Goal: Task Accomplishment & Management: Manage account settings

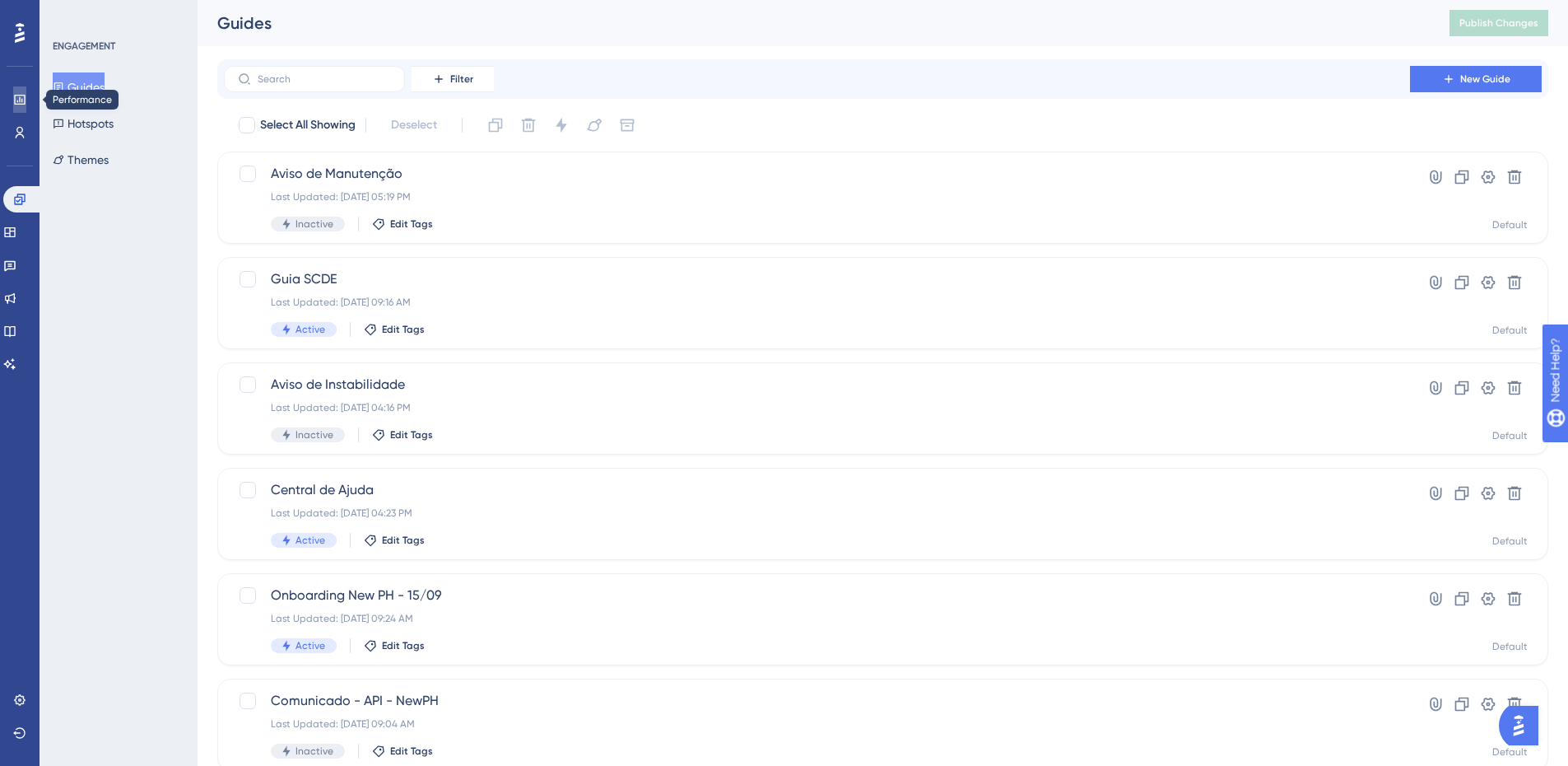
click at [23, 99] on icon at bounding box center [19, 99] width 13 height 13
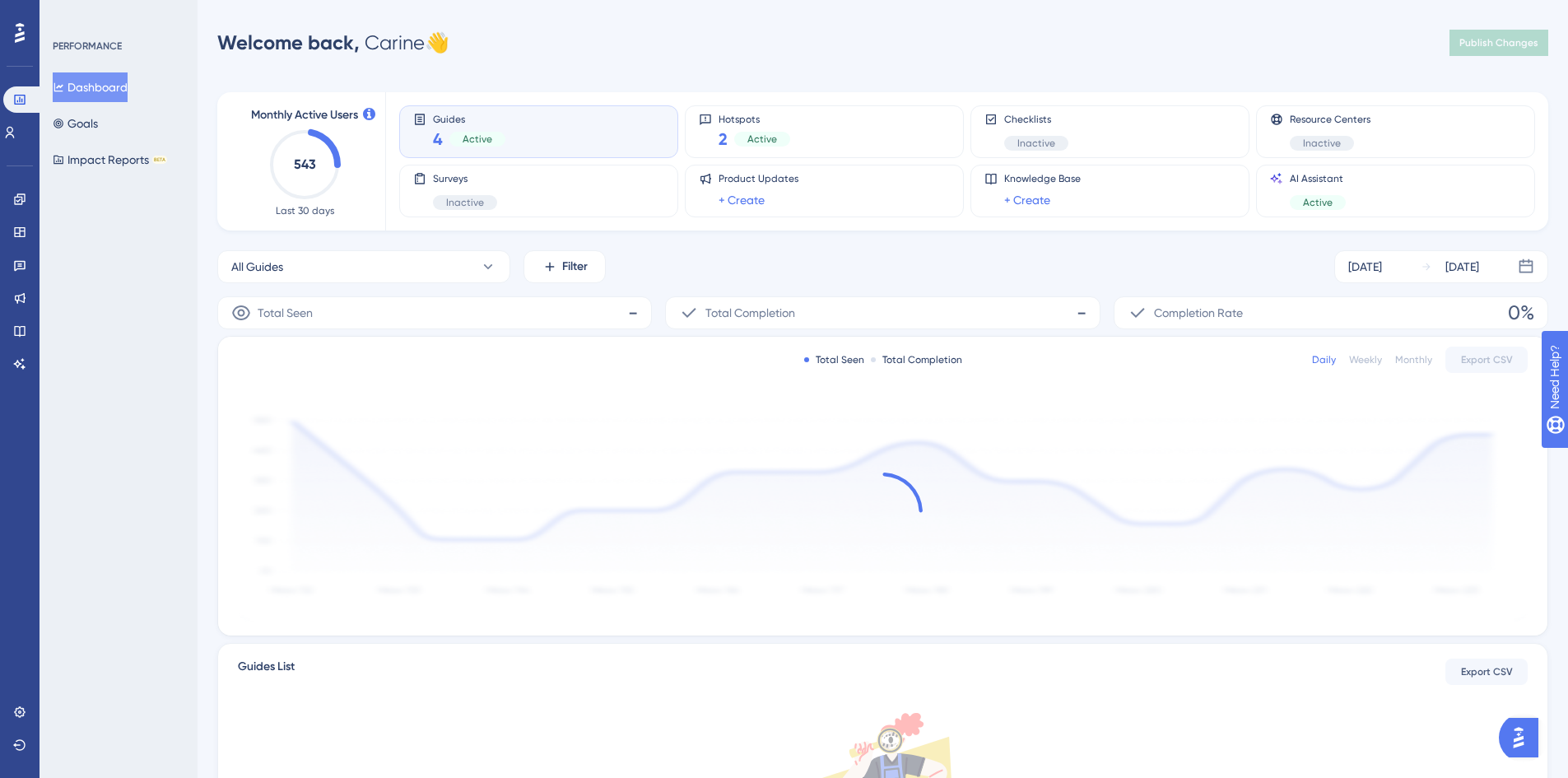
click at [539, 132] on div "Guides 4 Active" at bounding box center [538, 132] width 251 height 38
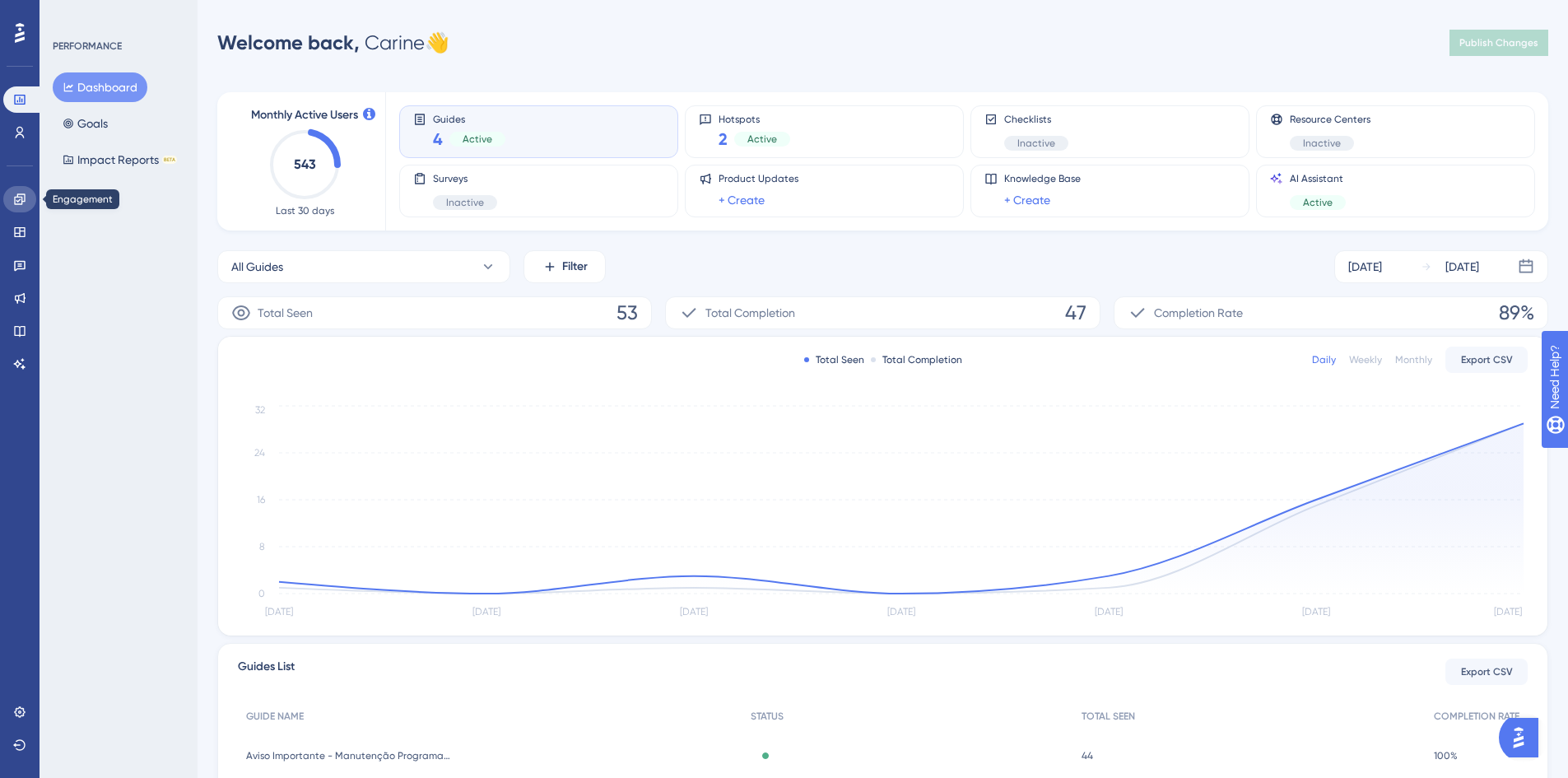
click at [17, 194] on icon at bounding box center [19, 199] width 13 height 13
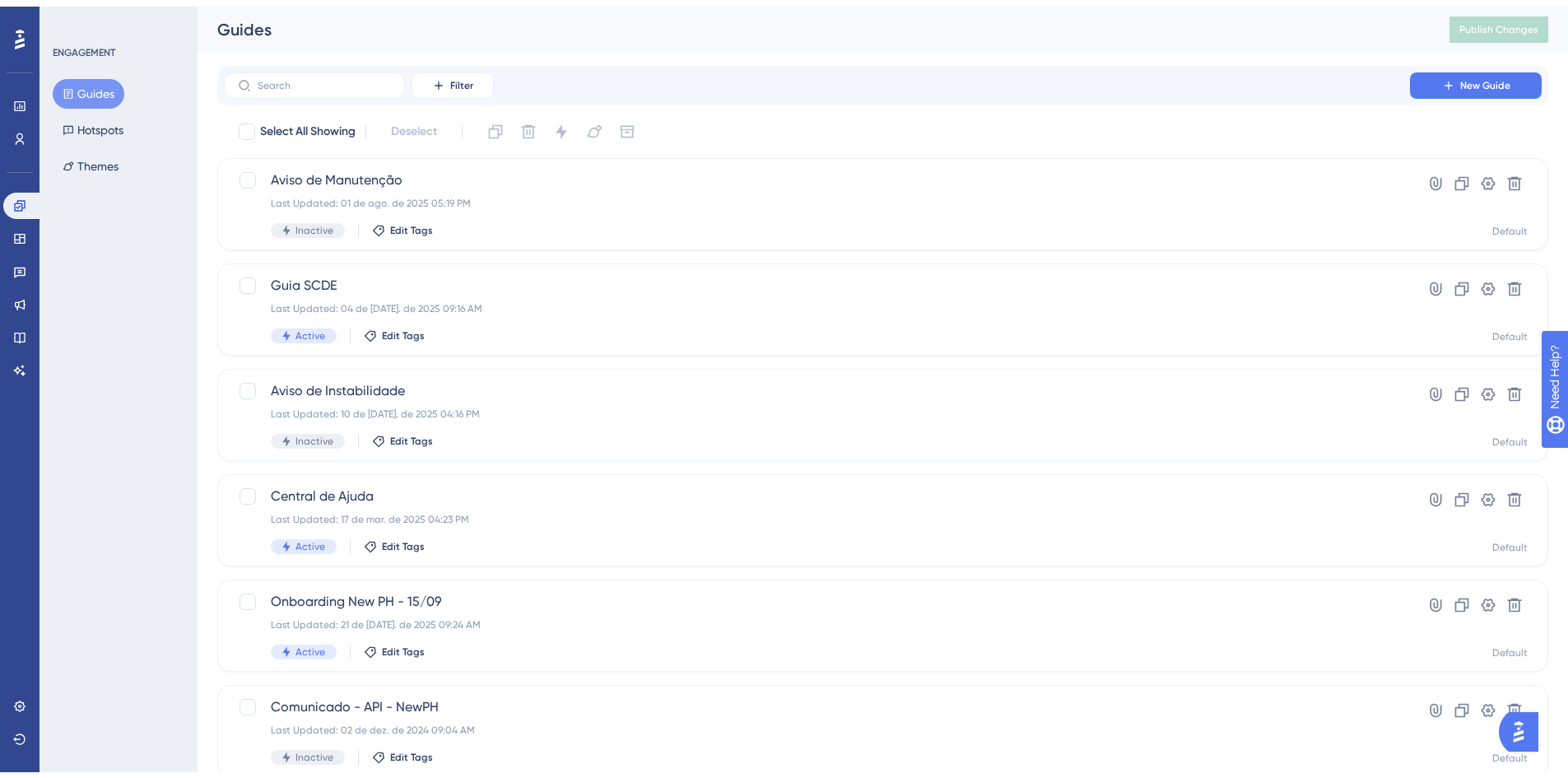
scroll to position [500, 0]
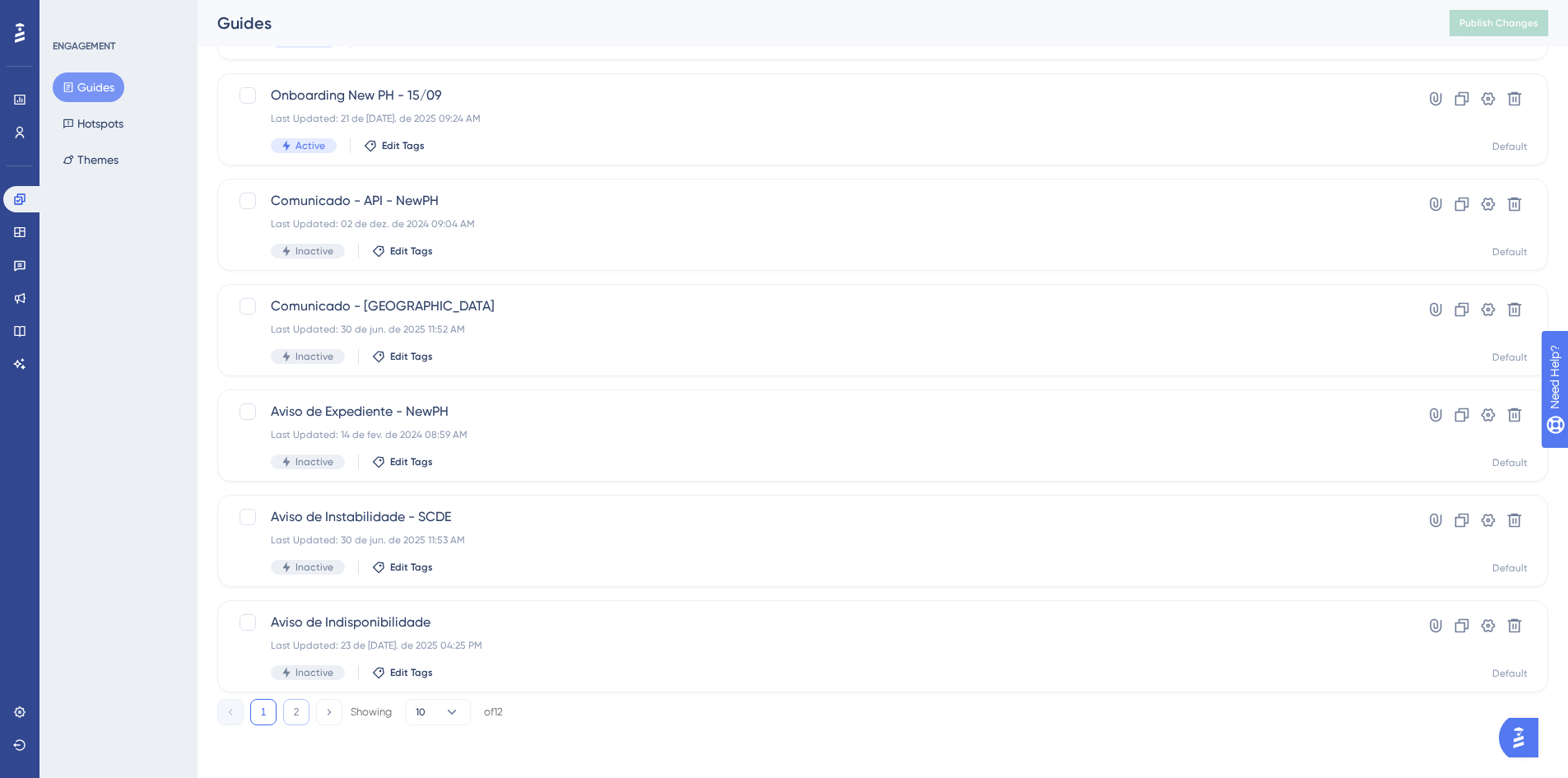
click at [297, 713] on button "2" at bounding box center [296, 712] width 26 height 26
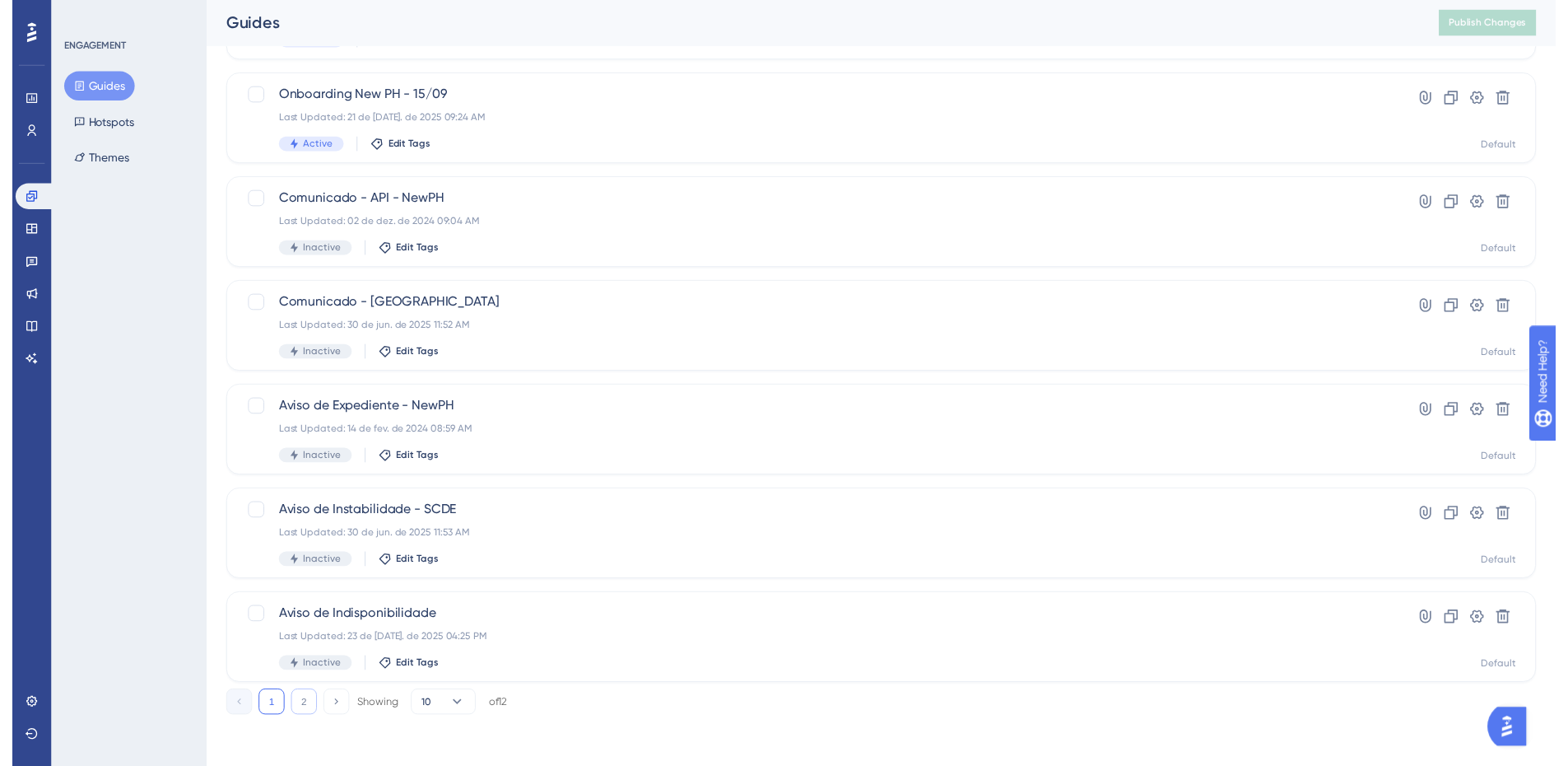
scroll to position [0, 0]
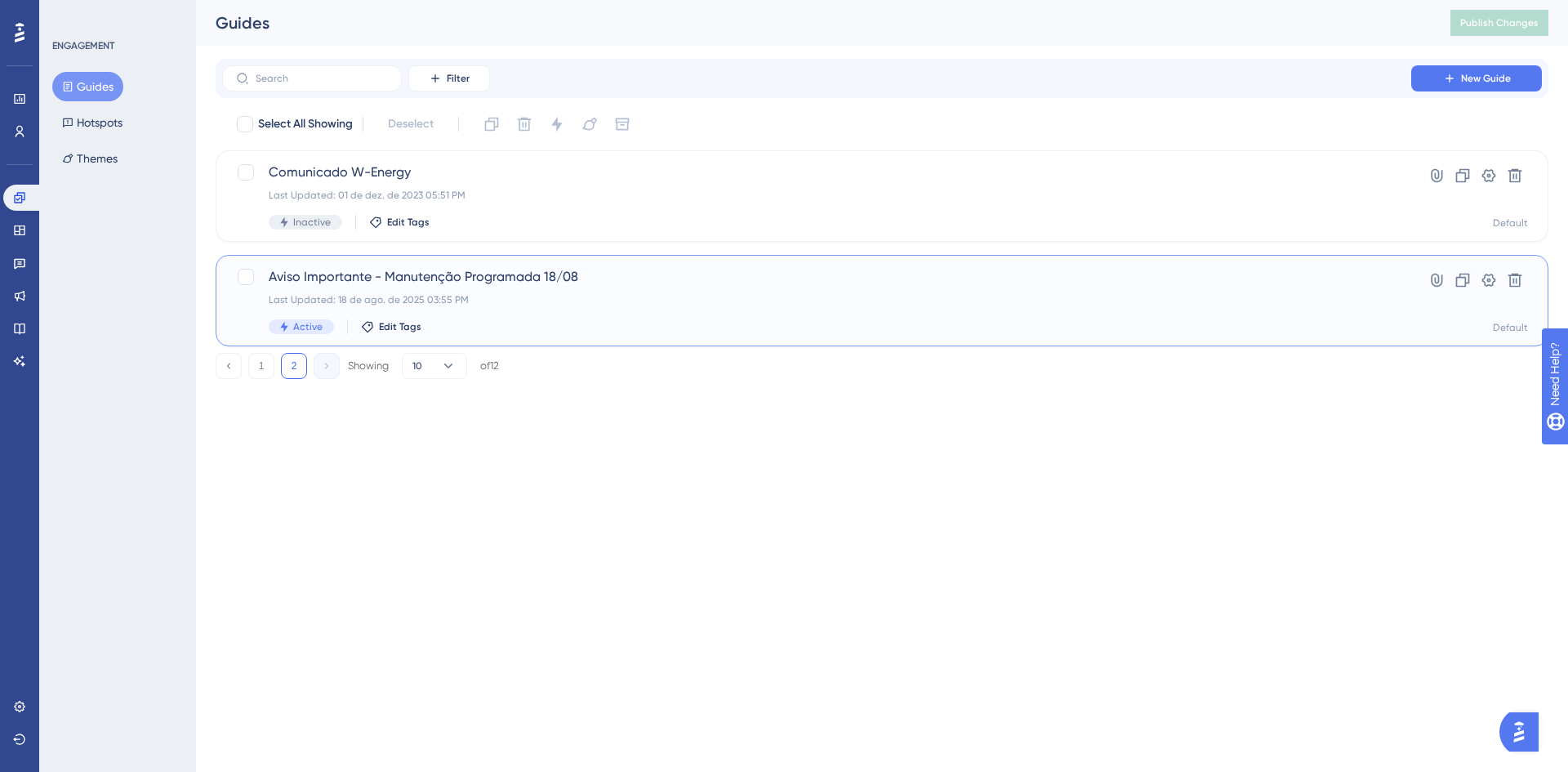
click at [843, 303] on div "Last Updated: 18 de ago. de 2025 03:55 PM" at bounding box center [817, 299] width 1096 height 13
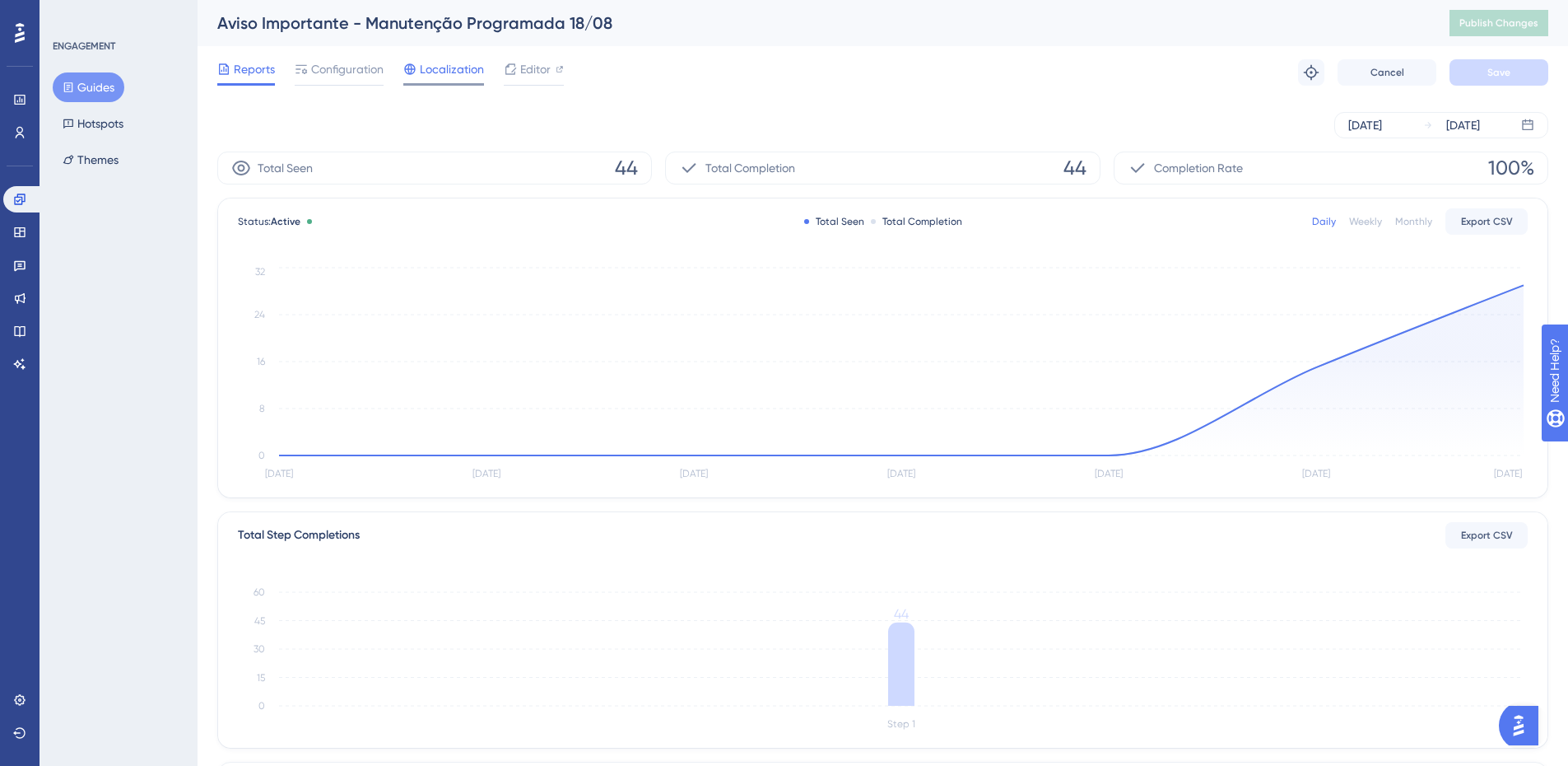
click at [463, 62] on span "Localization" at bounding box center [452, 69] width 64 height 20
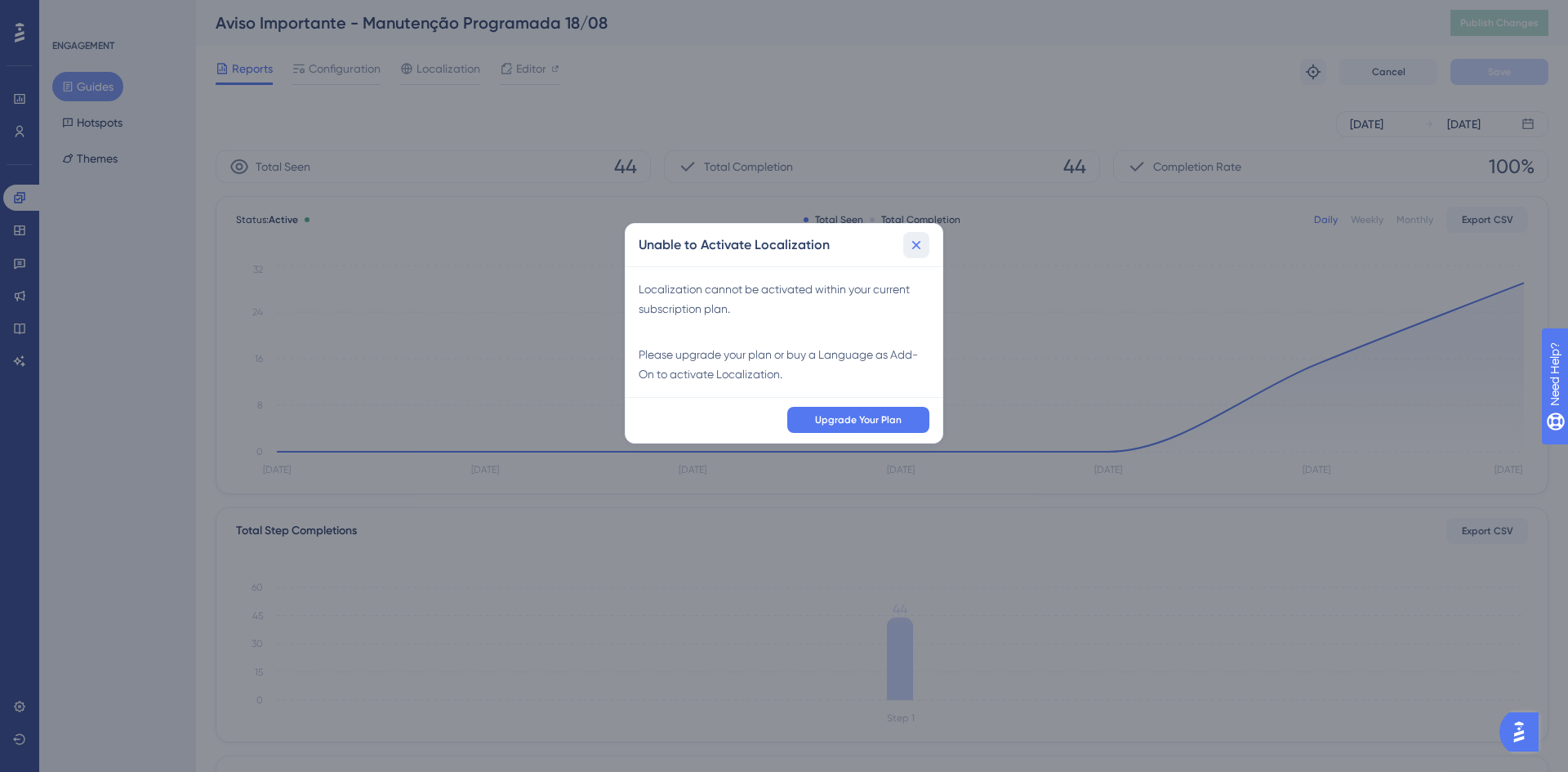
click at [921, 241] on icon at bounding box center [916, 245] width 16 height 16
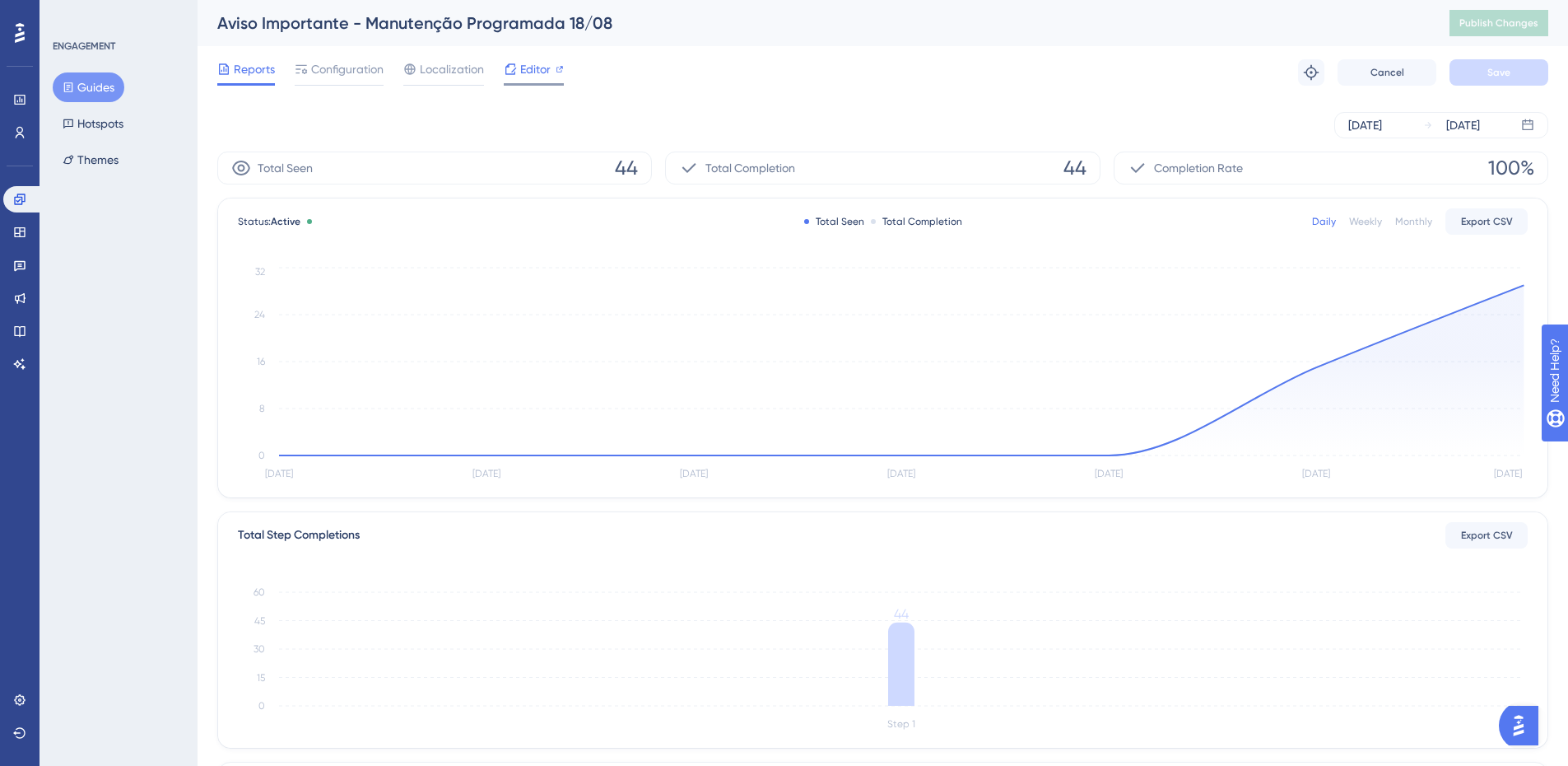
click at [535, 77] on span "Editor" at bounding box center [535, 69] width 30 height 20
click at [330, 71] on span "Configuration" at bounding box center [347, 69] width 72 height 20
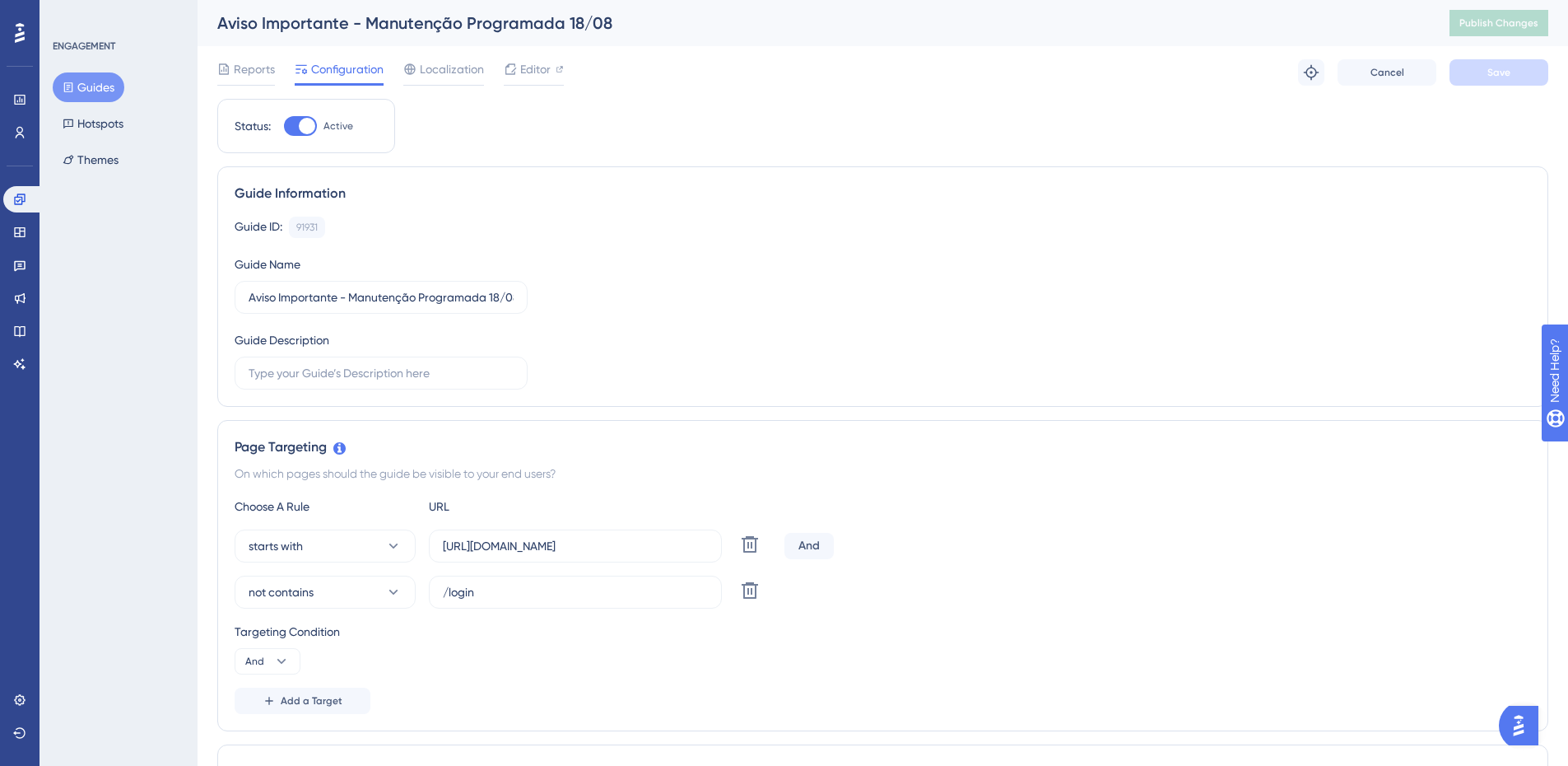
click at [289, 128] on div at bounding box center [301, 126] width 33 height 20
click at [284, 127] on input "Active" at bounding box center [283, 126] width 1 height 1
checkbox input "false"
click at [1475, 70] on button "Save" at bounding box center [1498, 72] width 99 height 26
click at [1489, 23] on span "Publish Changes" at bounding box center [1498, 23] width 79 height 13
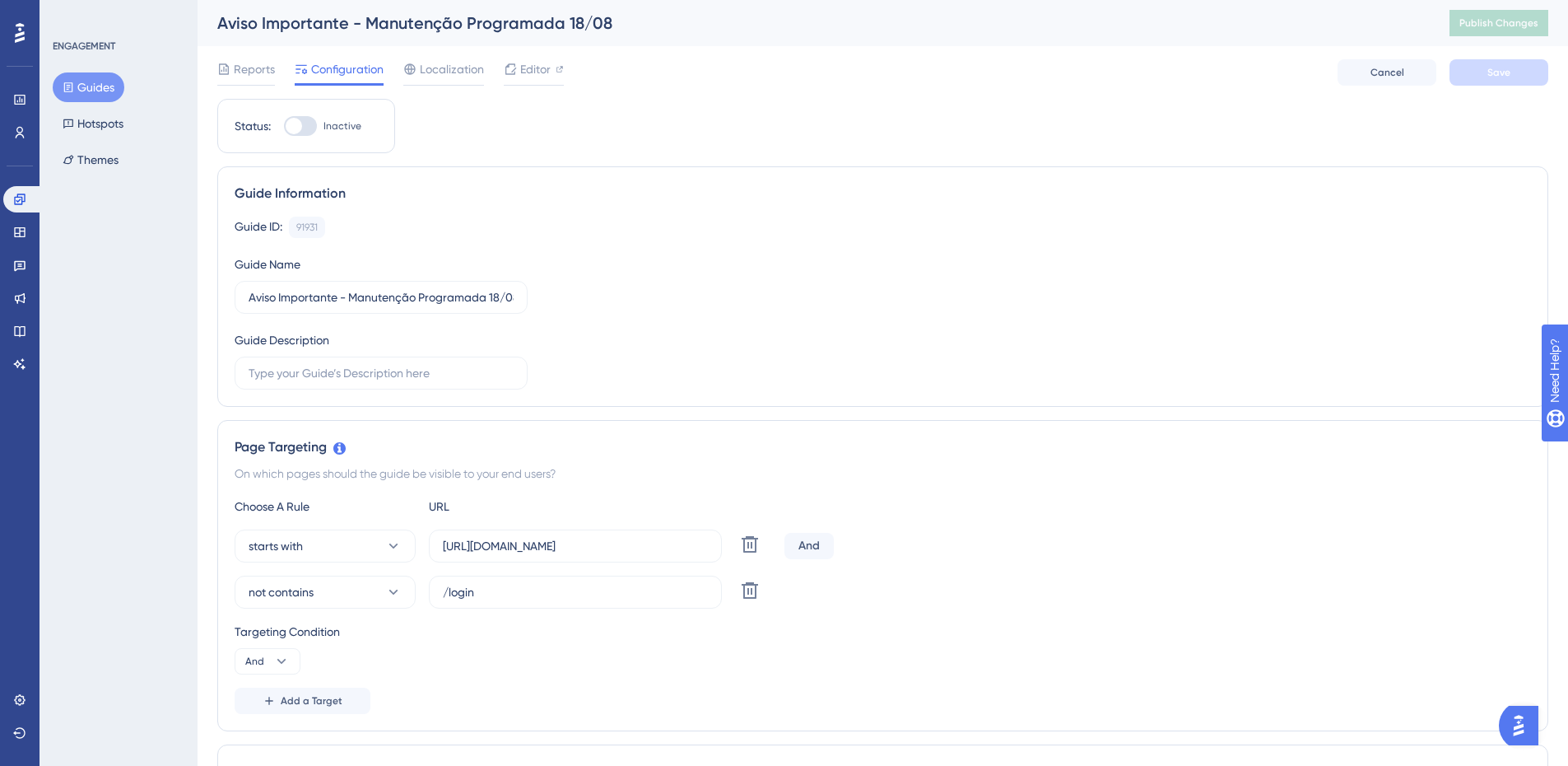
click at [111, 77] on button "Guides" at bounding box center [89, 87] width 71 height 30
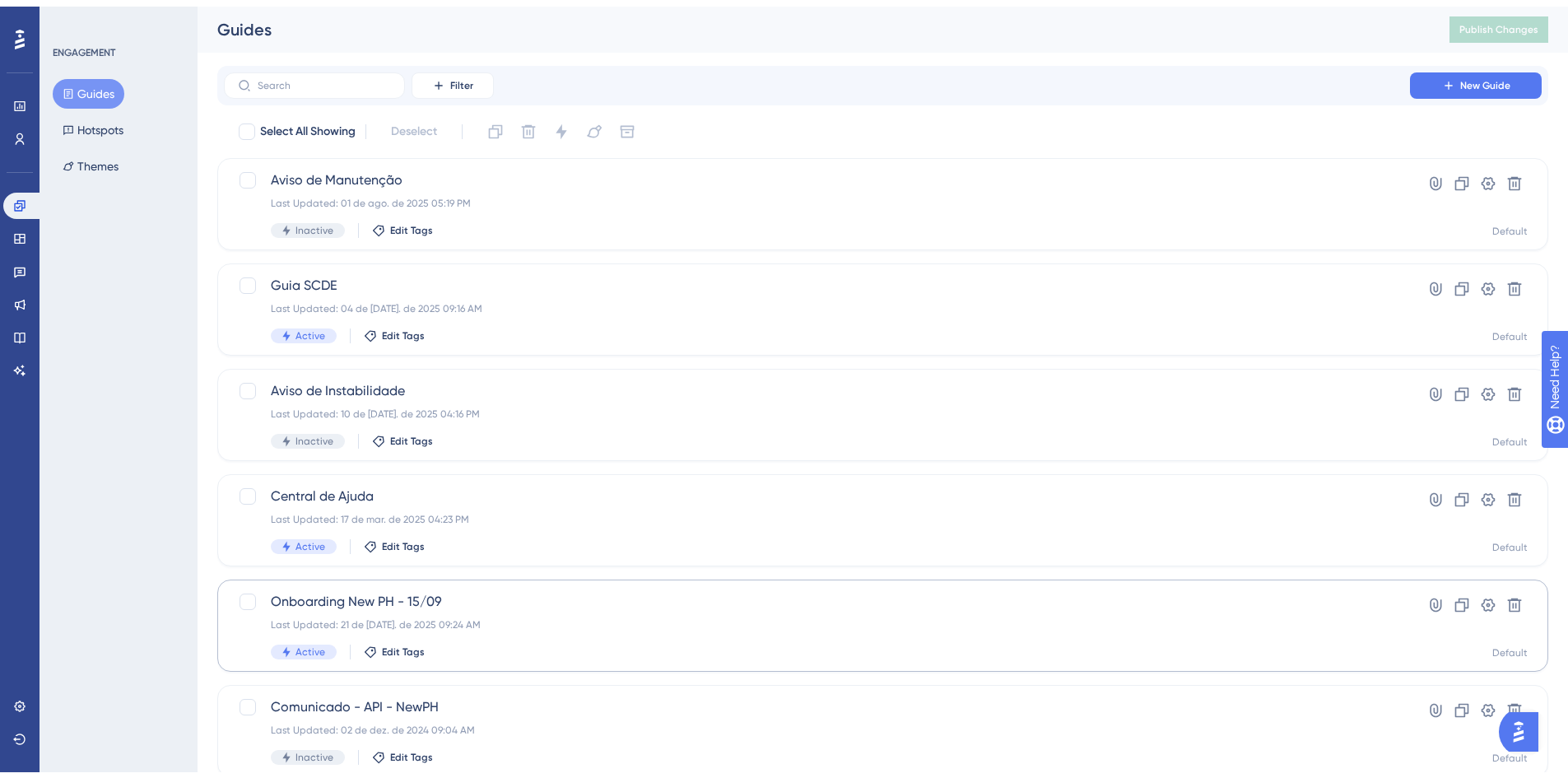
scroll to position [500, 0]
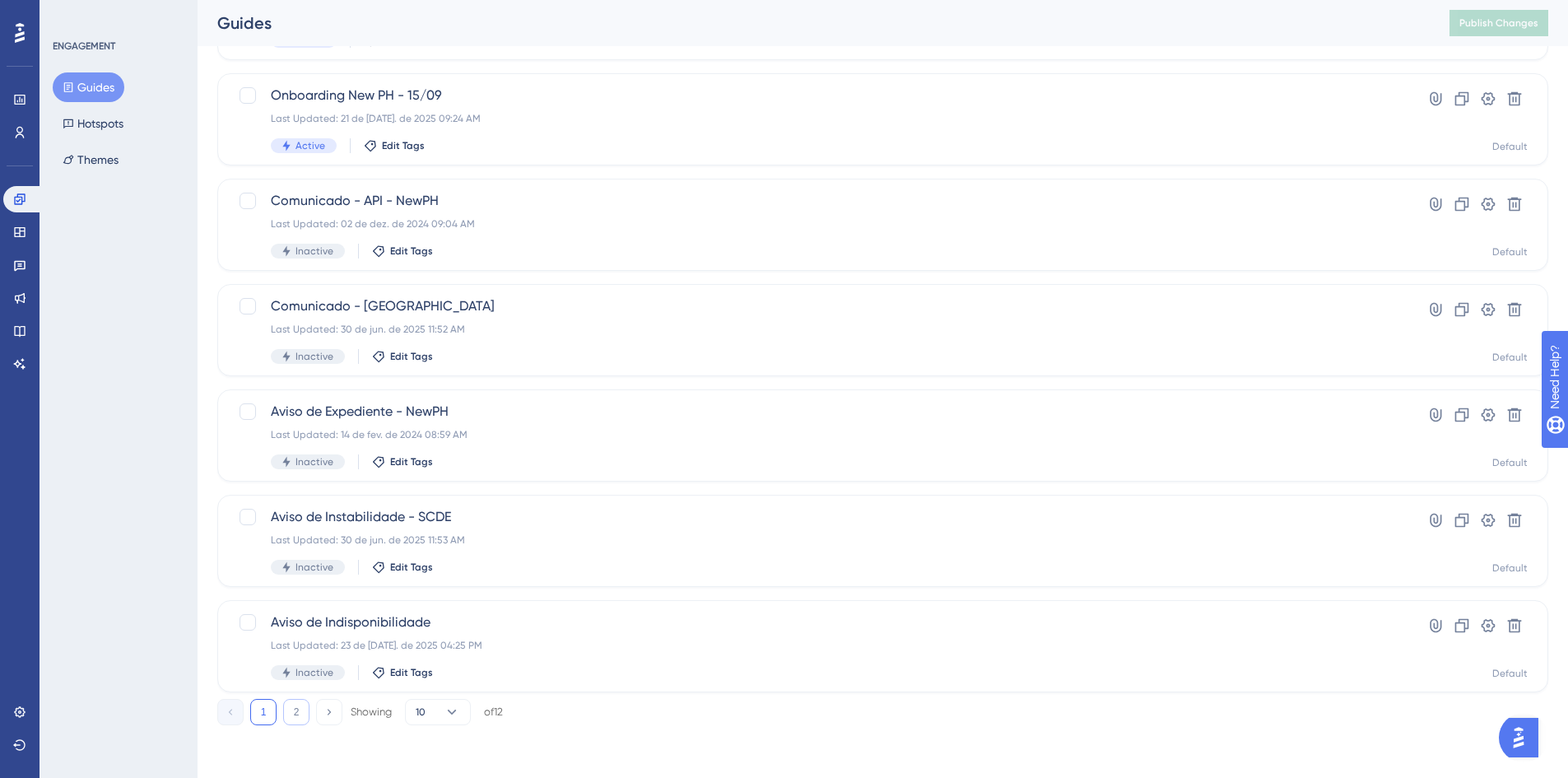
click at [293, 711] on button "2" at bounding box center [296, 712] width 26 height 26
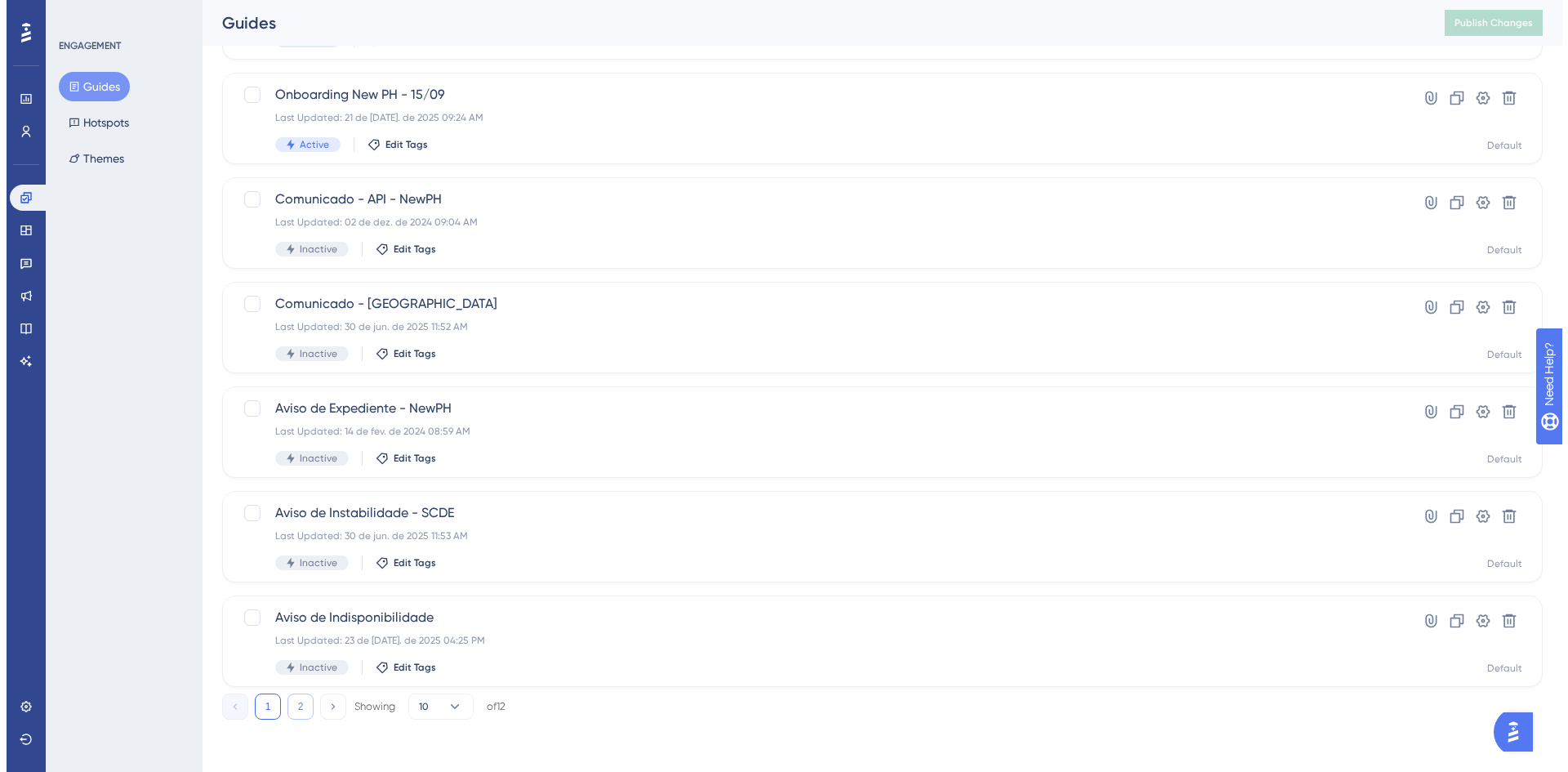
scroll to position [0, 0]
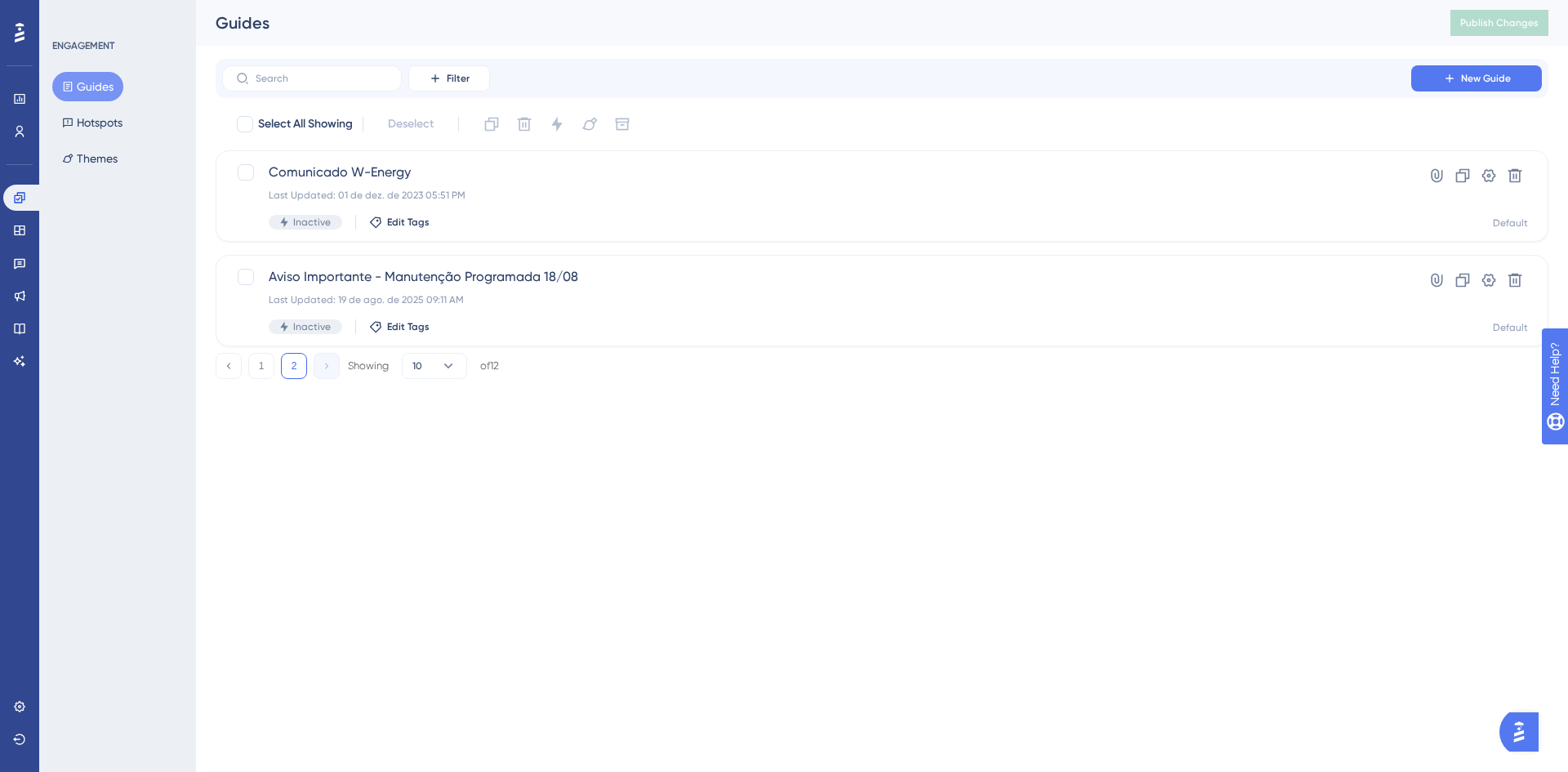
click at [434, 0] on html "Performance Users Engagement Widgets Feedback Product Updates Knowledge Base AI…" at bounding box center [784, 0] width 1568 height 0
click at [103, 92] on button "Guides" at bounding box center [88, 86] width 71 height 29
click at [100, 86] on button "Guides" at bounding box center [88, 86] width 71 height 29
click at [530, 0] on html "Performance Users Engagement Widgets Feedback Product Updates Knowledge Base AI…" at bounding box center [784, 0] width 1568 height 0
